Goal: Task Accomplishment & Management: Manage account settings

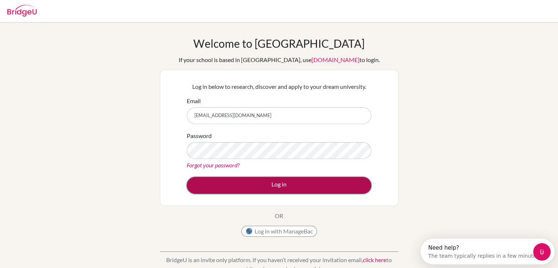
click at [211, 193] on button "Log in" at bounding box center [279, 185] width 185 height 17
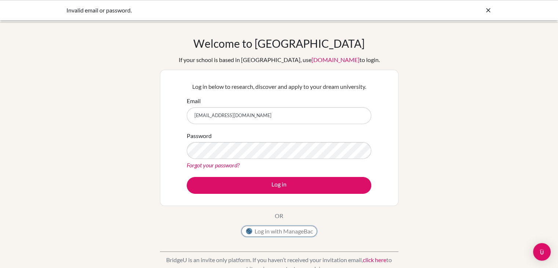
click at [272, 229] on button "Log in with ManageBac" at bounding box center [279, 231] width 76 height 11
click at [204, 165] on link "Forgot your password?" at bounding box center [213, 164] width 53 height 7
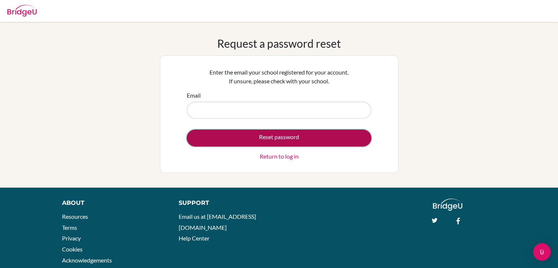
click at [266, 143] on button "Reset password" at bounding box center [279, 137] width 185 height 17
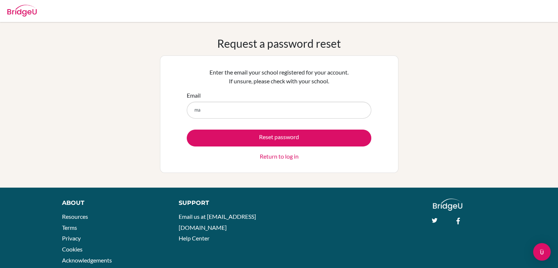
type input "maya.002238@aiadubai.com"
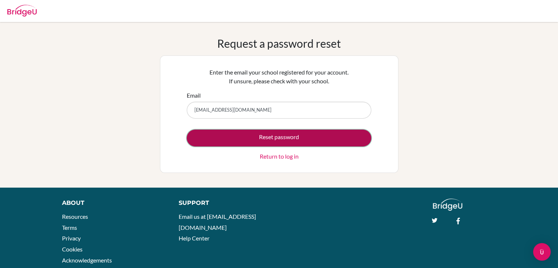
click at [226, 141] on button "Reset password" at bounding box center [279, 137] width 185 height 17
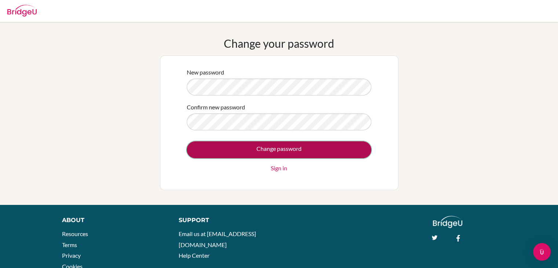
click at [206, 153] on input "Change password" at bounding box center [279, 149] width 185 height 17
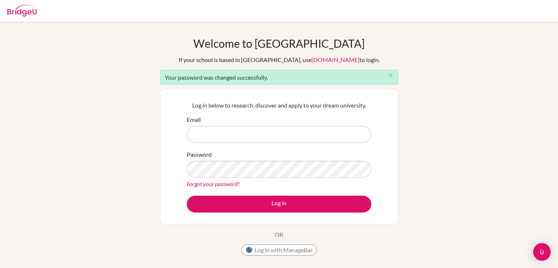
click at [219, 129] on input "Email" at bounding box center [279, 134] width 185 height 17
type input "maya.002238@aiadubai.com"
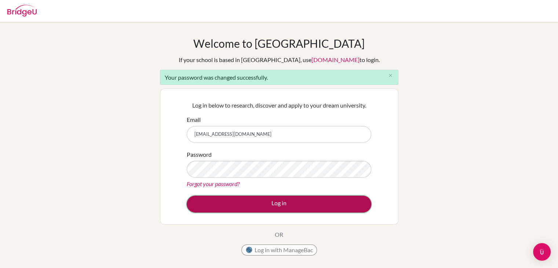
click at [208, 204] on button "Log in" at bounding box center [279, 204] width 185 height 17
